Goal: Check status: Check status

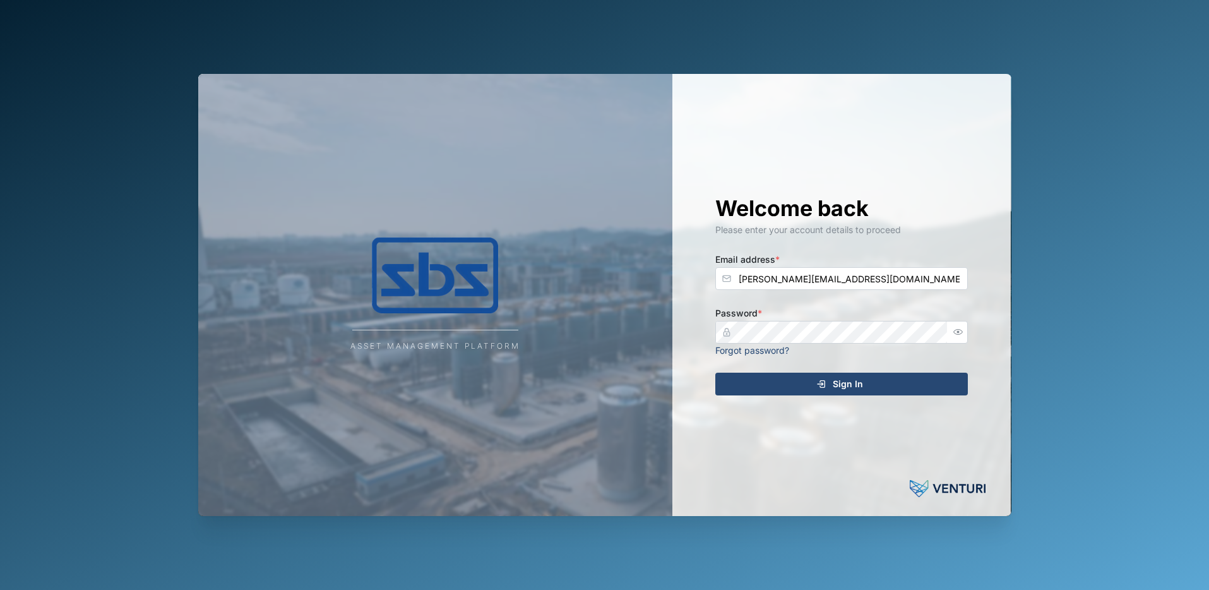
click at [804, 387] on div "Sign In" at bounding box center [840, 383] width 232 height 21
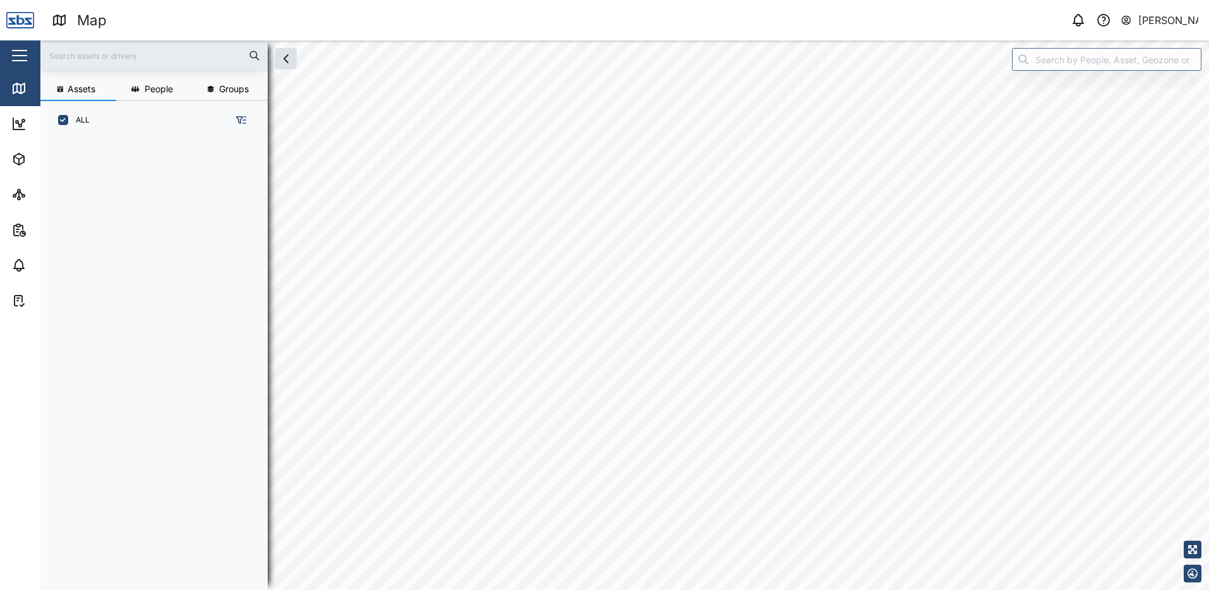
scroll to position [435, 198]
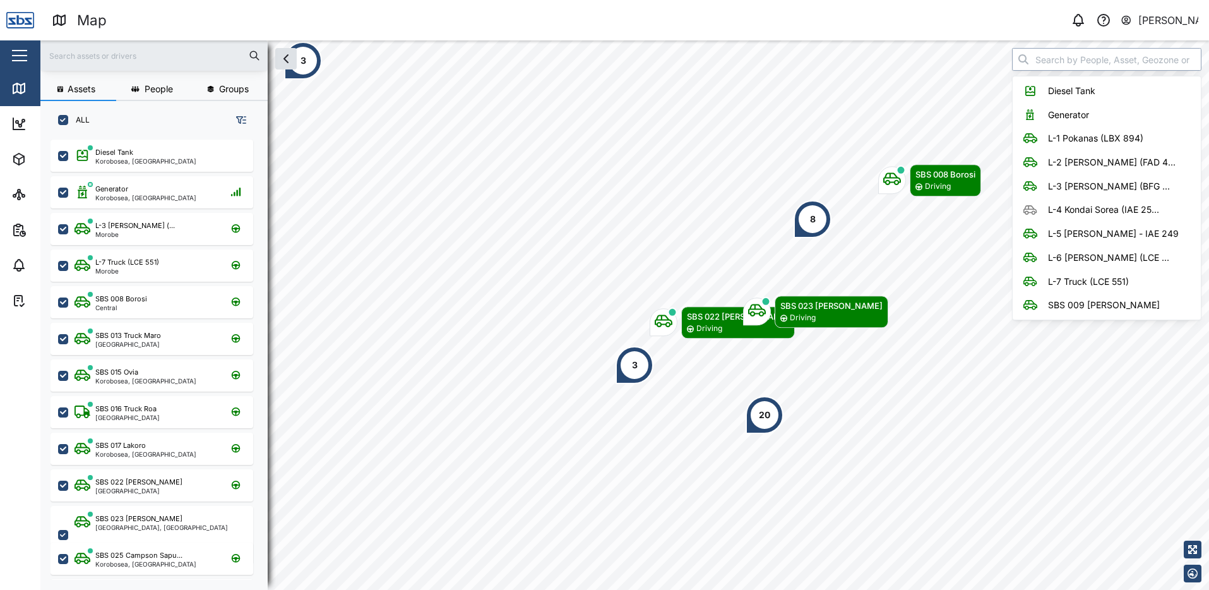
click at [1053, 61] on input "search" at bounding box center [1106, 59] width 189 height 23
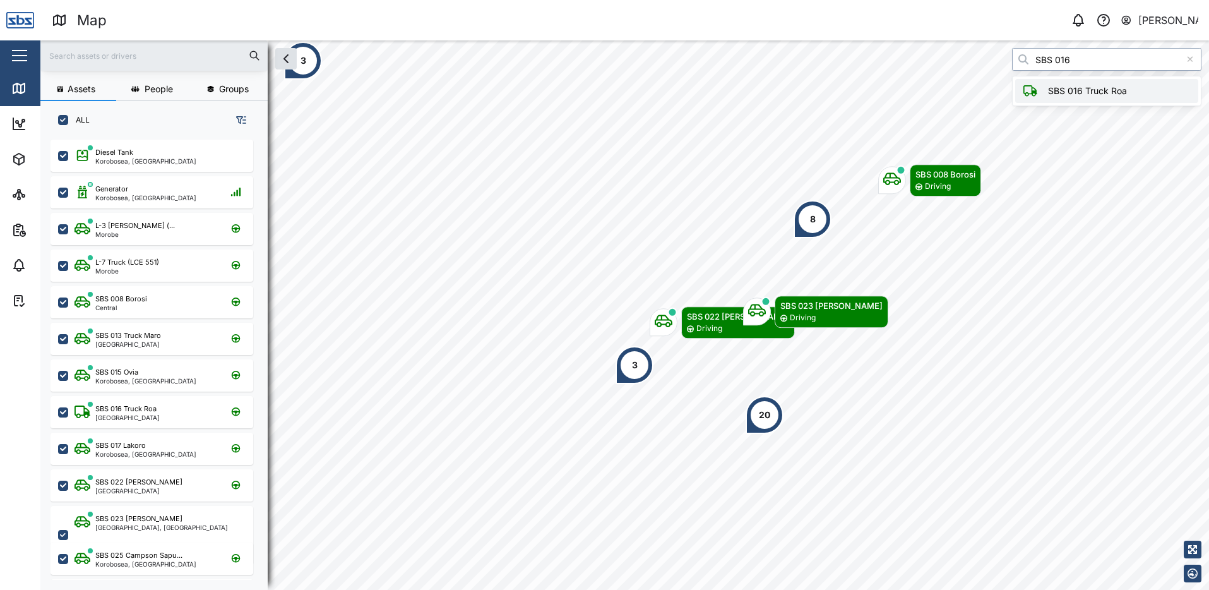
type input "SBS 016 Truck Roa"
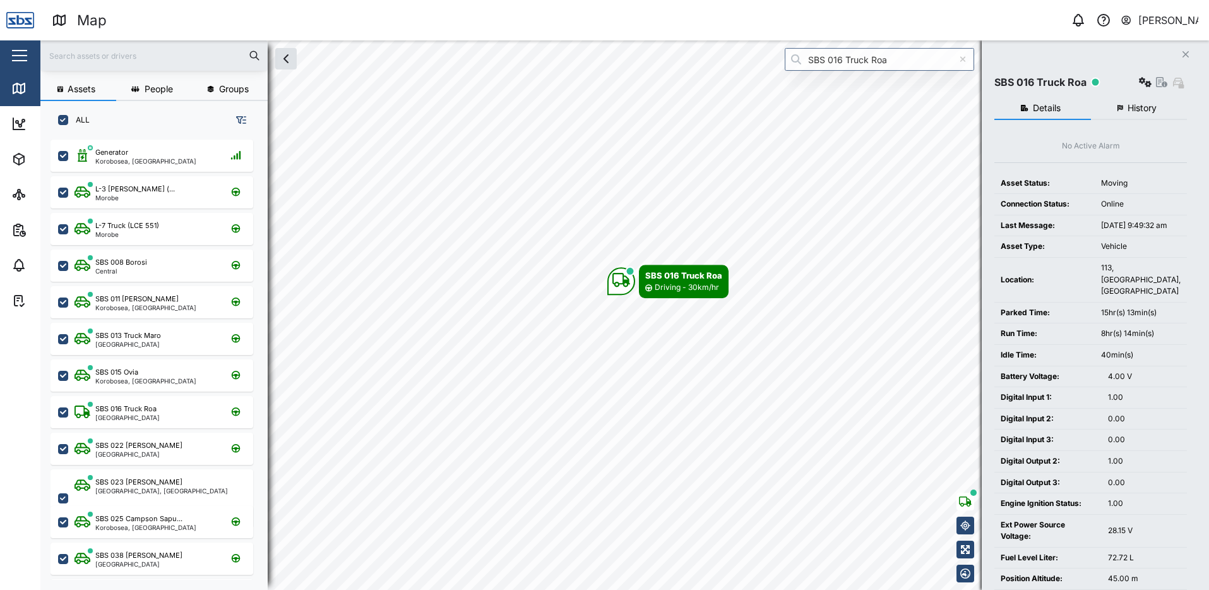
click at [1146, 112] on button "History" at bounding box center [1139, 108] width 97 height 23
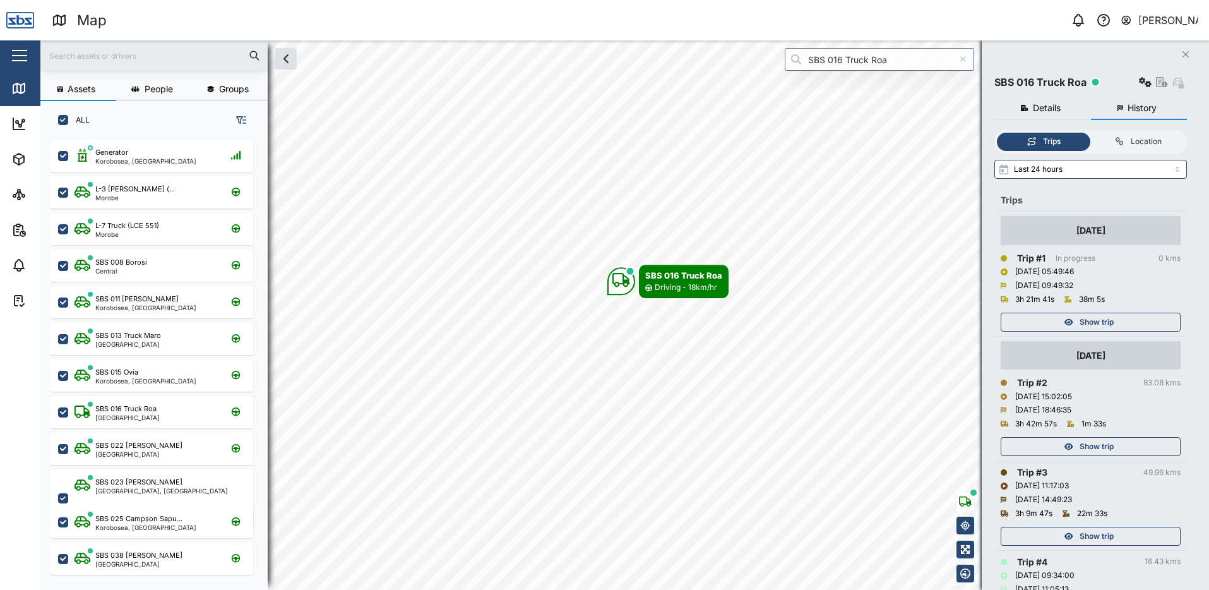
click at [1106, 321] on span "Show trip" at bounding box center [1097, 322] width 34 height 18
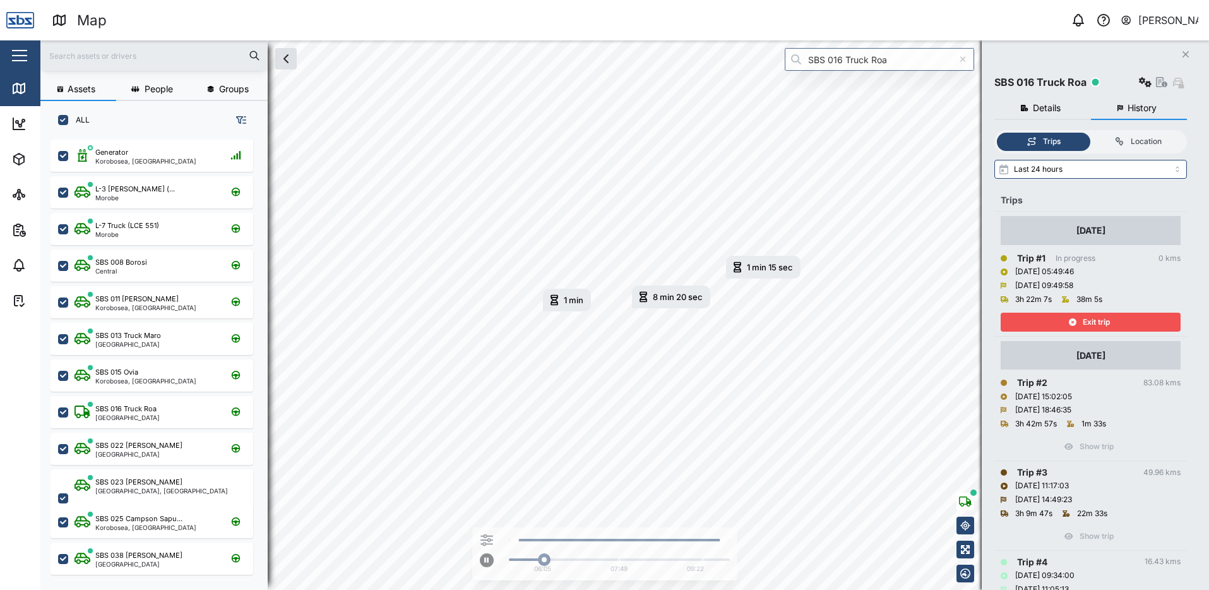
click at [1086, 321] on span "Exit trip" at bounding box center [1096, 322] width 27 height 18
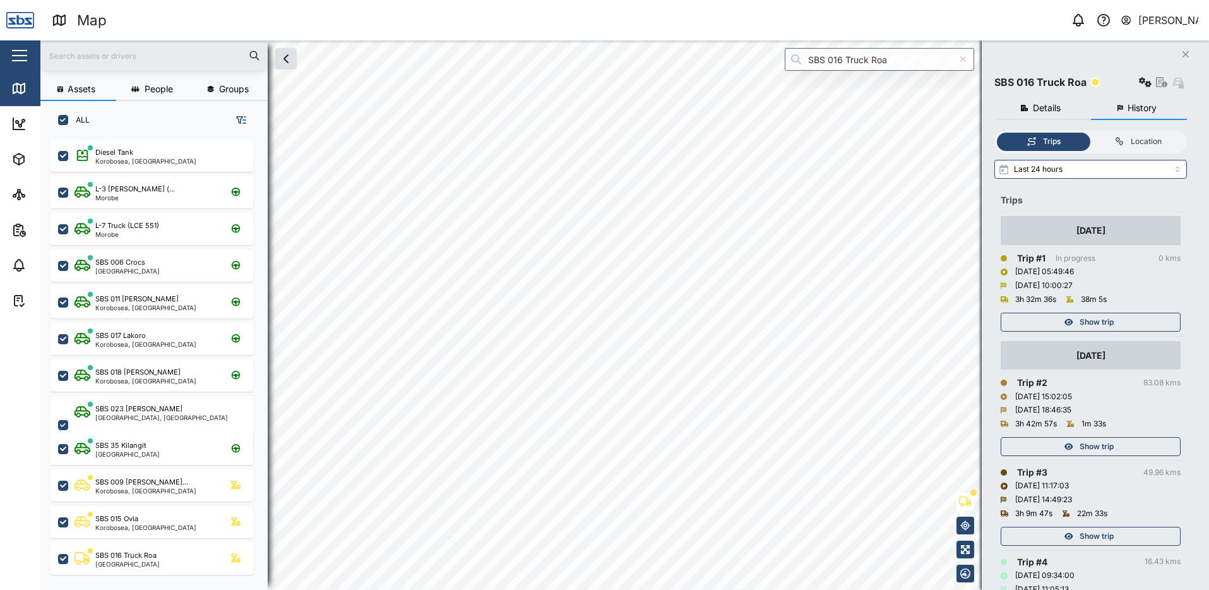
click at [1124, 313] on div "Show trip" at bounding box center [1089, 322] width 164 height 18
